Goal: Find specific page/section: Find specific page/section

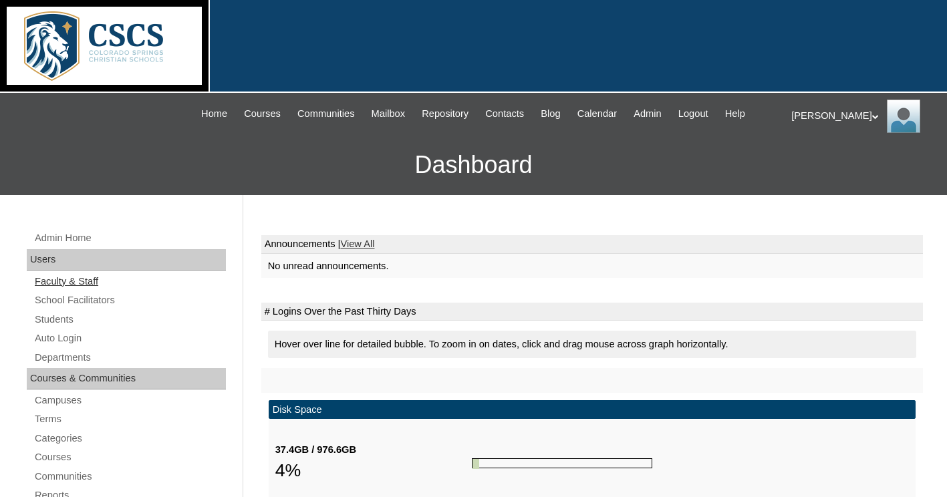
click at [71, 282] on link "Faculty & Staff" at bounding box center [129, 281] width 192 height 17
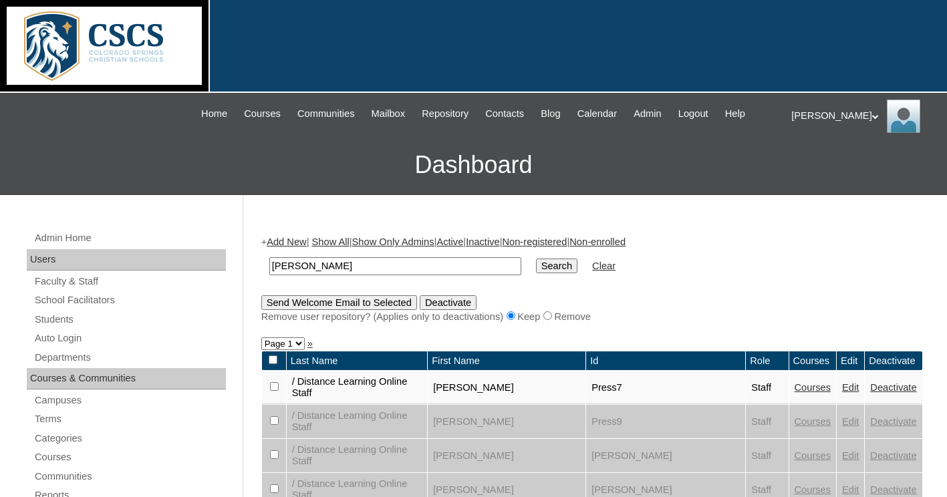
type input "[PERSON_NAME]"
click at [536, 259] on input "Search" at bounding box center [556, 266] width 41 height 15
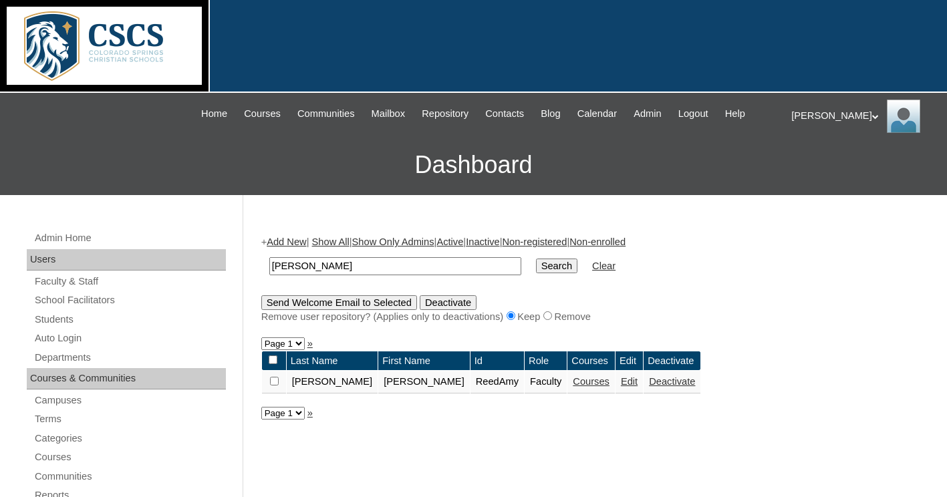
click at [573, 380] on link "Courses" at bounding box center [591, 381] width 37 height 11
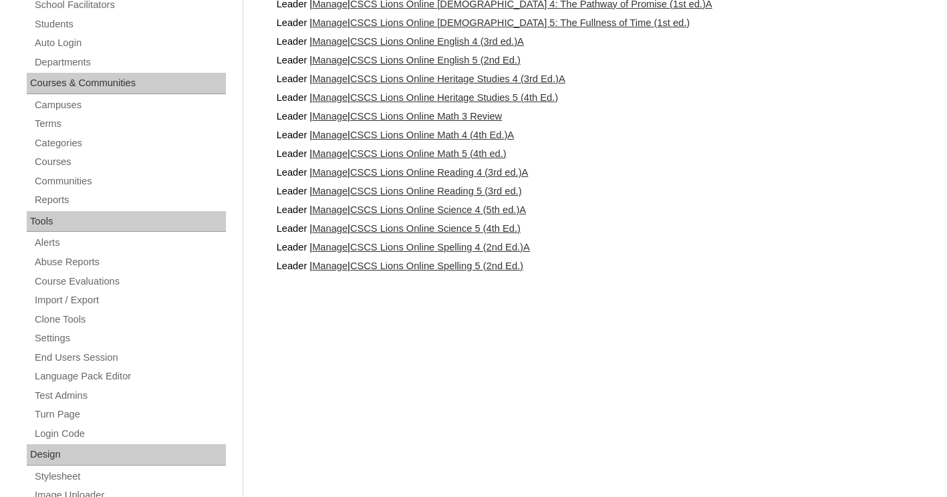
scroll to position [297, 0]
click at [475, 207] on link "CSCS Lions Online Science 4 (5th ed.)A" at bounding box center [438, 208] width 176 height 11
